Goal: Use online tool/utility: Use online tool/utility

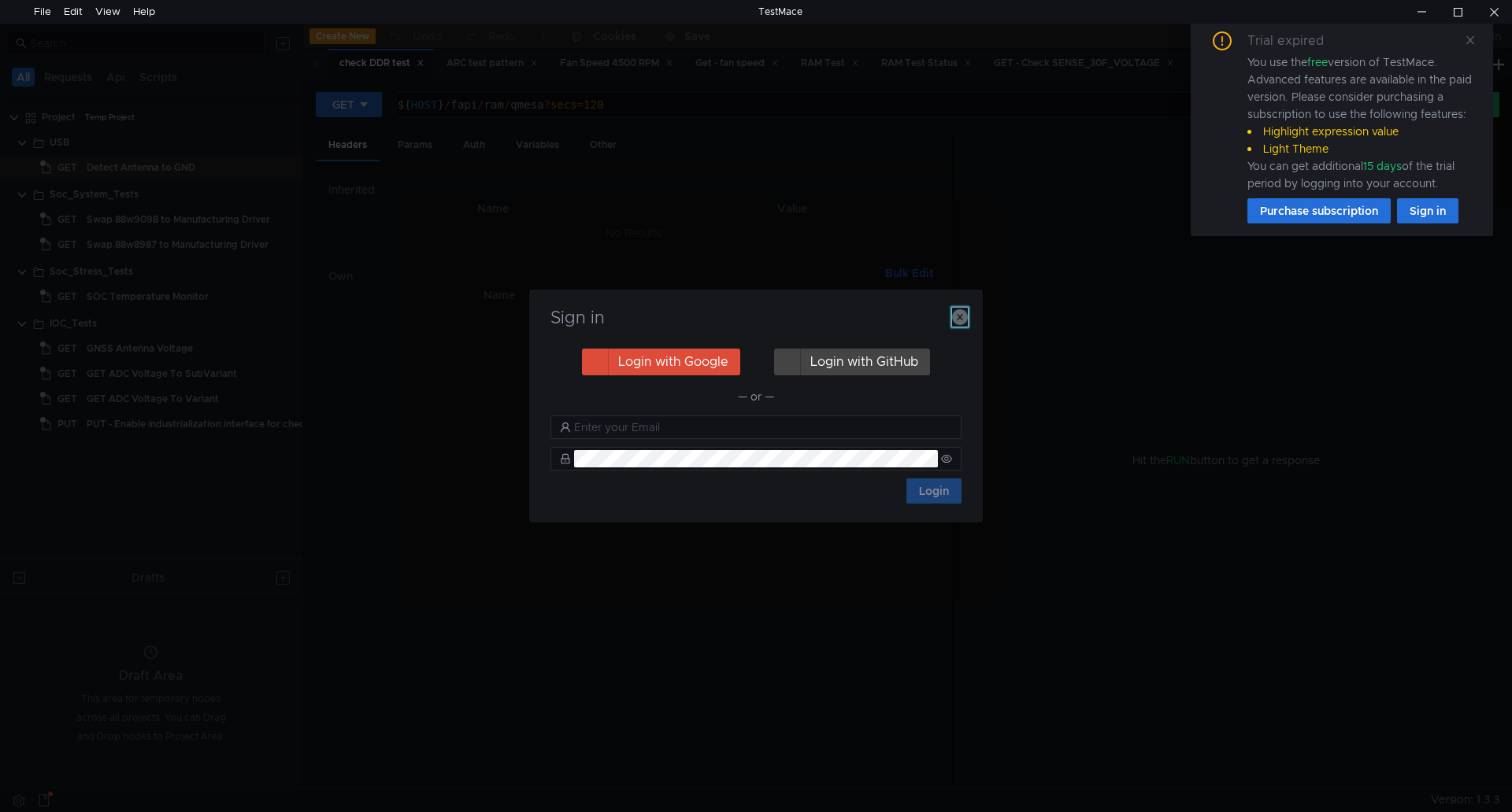
click at [953, 321] on icon "button" at bounding box center [960, 317] width 16 height 16
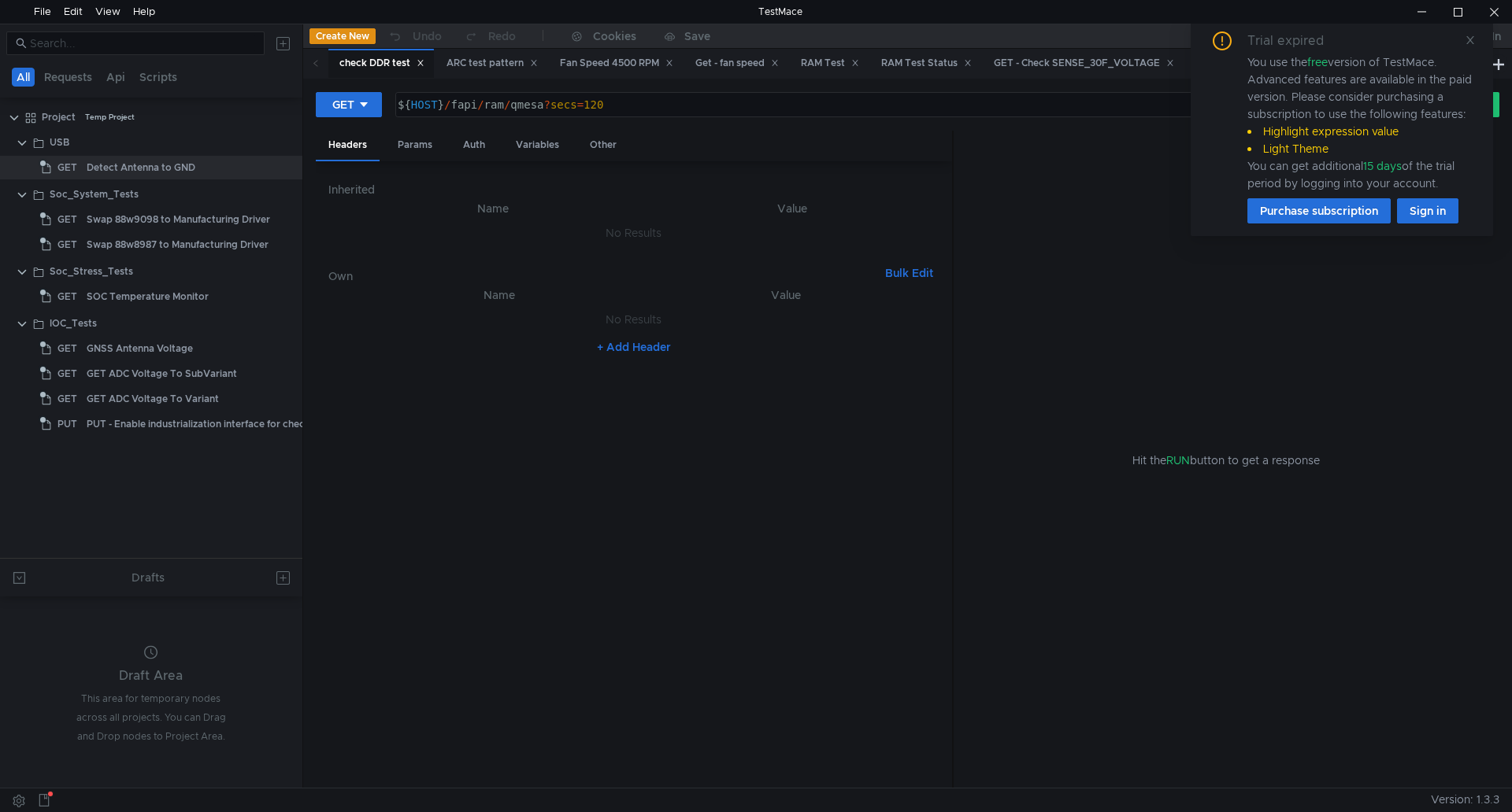
click at [1476, 44] on div "Trial expired You use the free version of TestMace. Advanced features are avail…" at bounding box center [1342, 127] width 303 height 217
click at [1472, 42] on icon at bounding box center [1470, 40] width 11 height 11
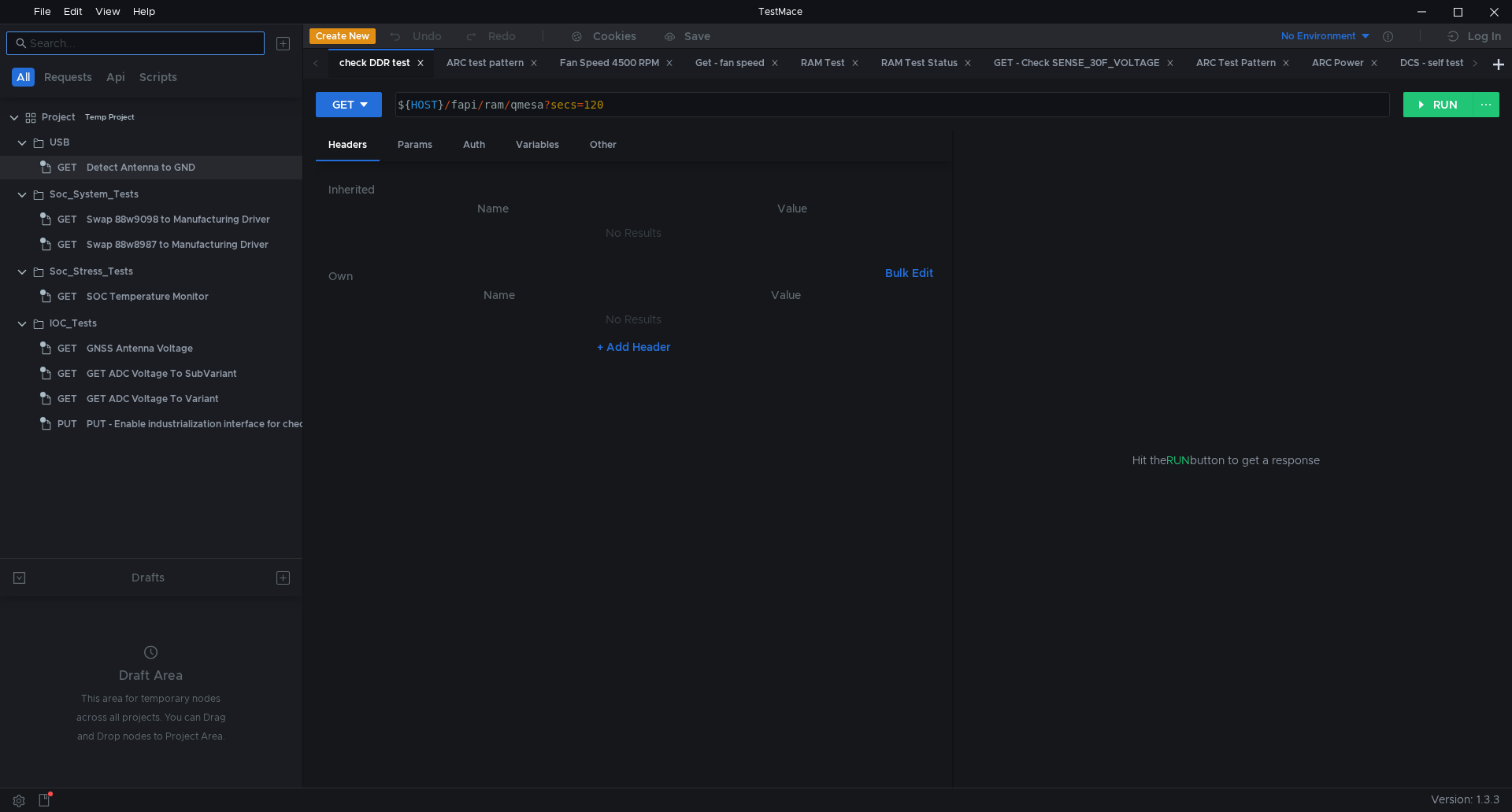
click at [104, 34] on nz-input-group at bounding box center [136, 43] width 258 height 23
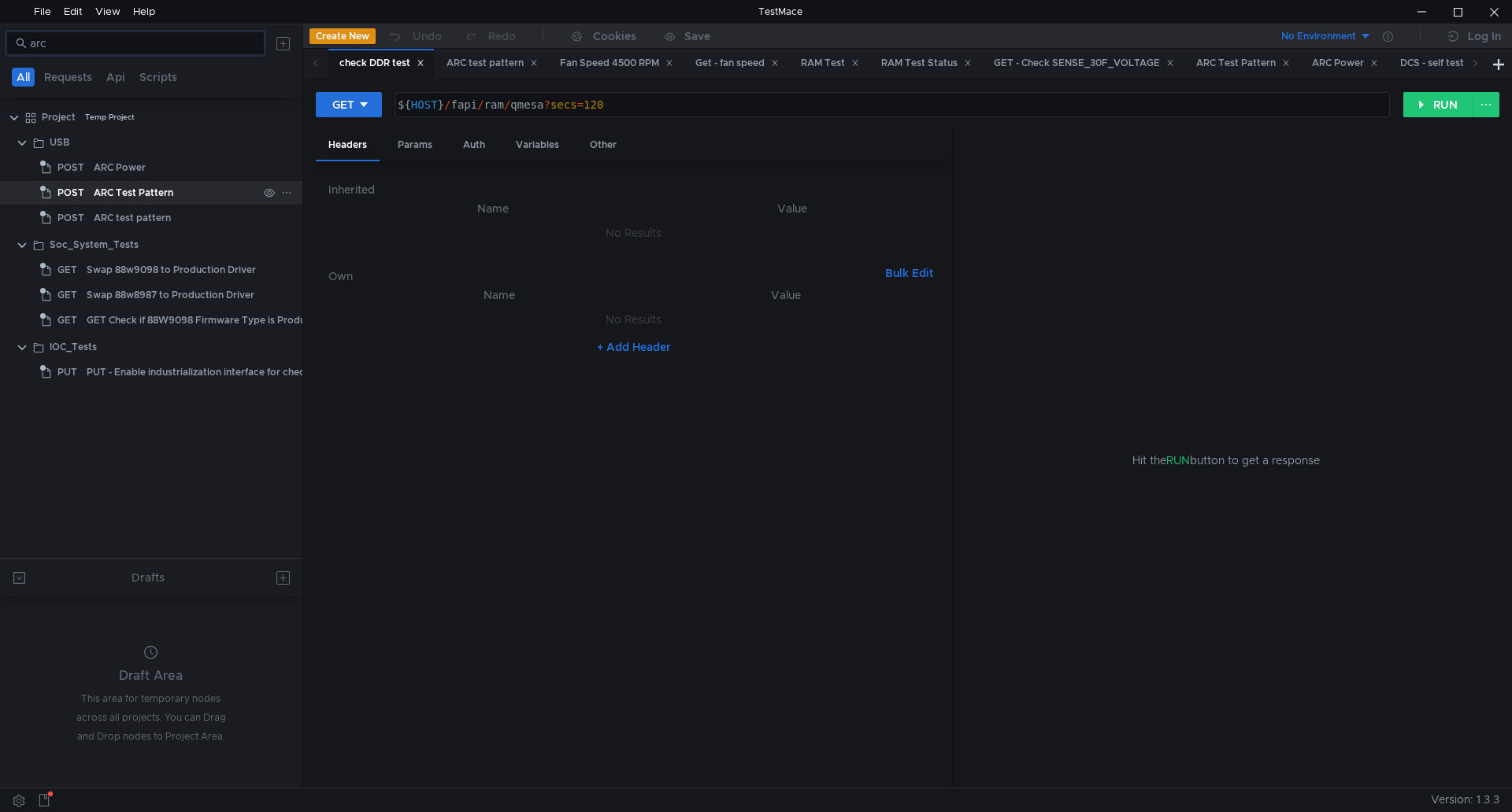
type input "arc"
click at [169, 191] on div "ARC Test Pattern" at bounding box center [133, 192] width 80 height 23
click at [1448, 103] on button "RUN" at bounding box center [1438, 104] width 70 height 25
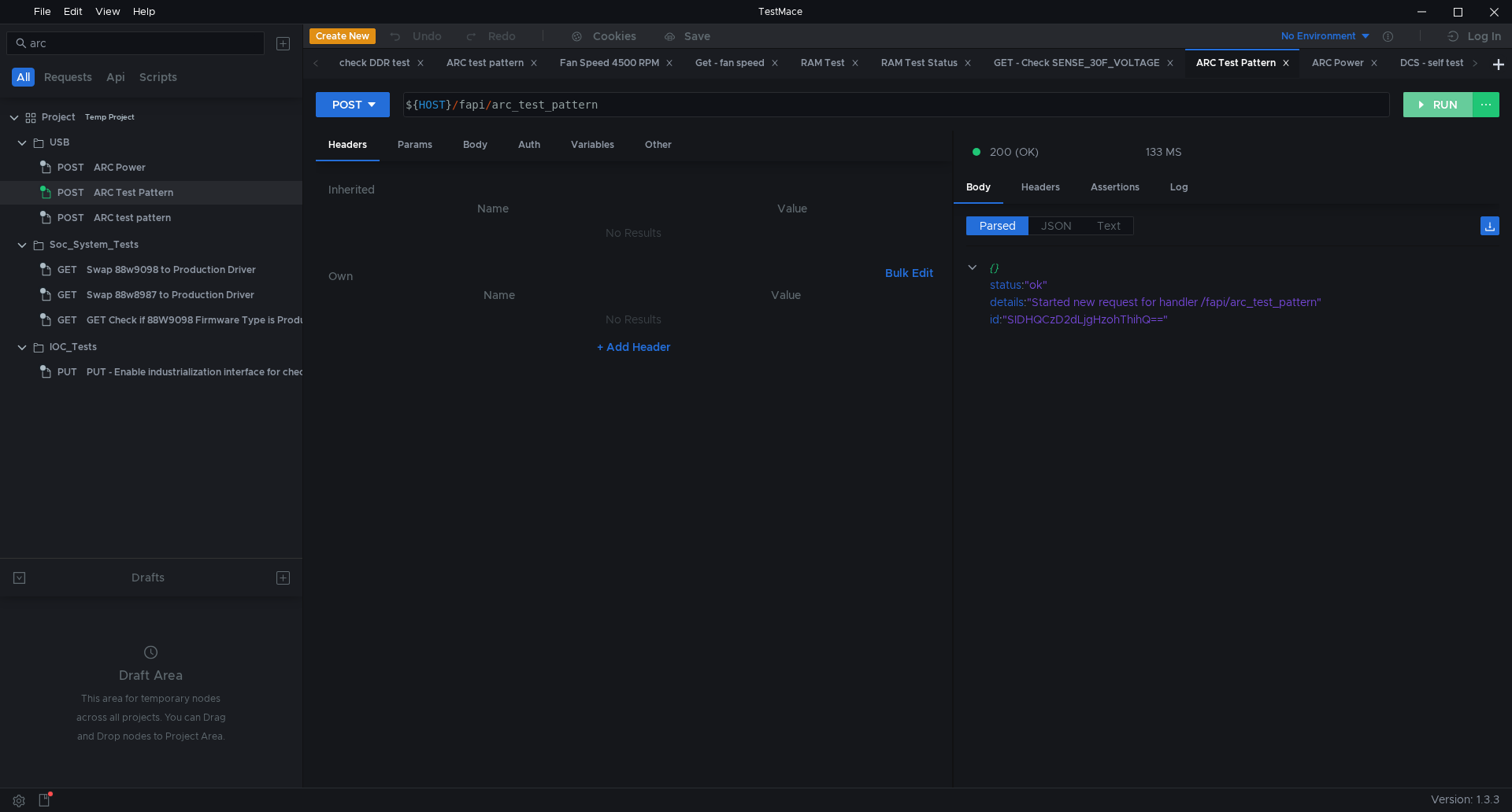
click at [1448, 103] on button "RUN" at bounding box center [1438, 104] width 70 height 25
click at [1189, 503] on cdk-virtual-scroll-viewport "{} status : "ok" details : "Started new request for handler /fapi/arc_test_patt…" at bounding box center [1233, 517] width 533 height 517
